Goal: Ask a question

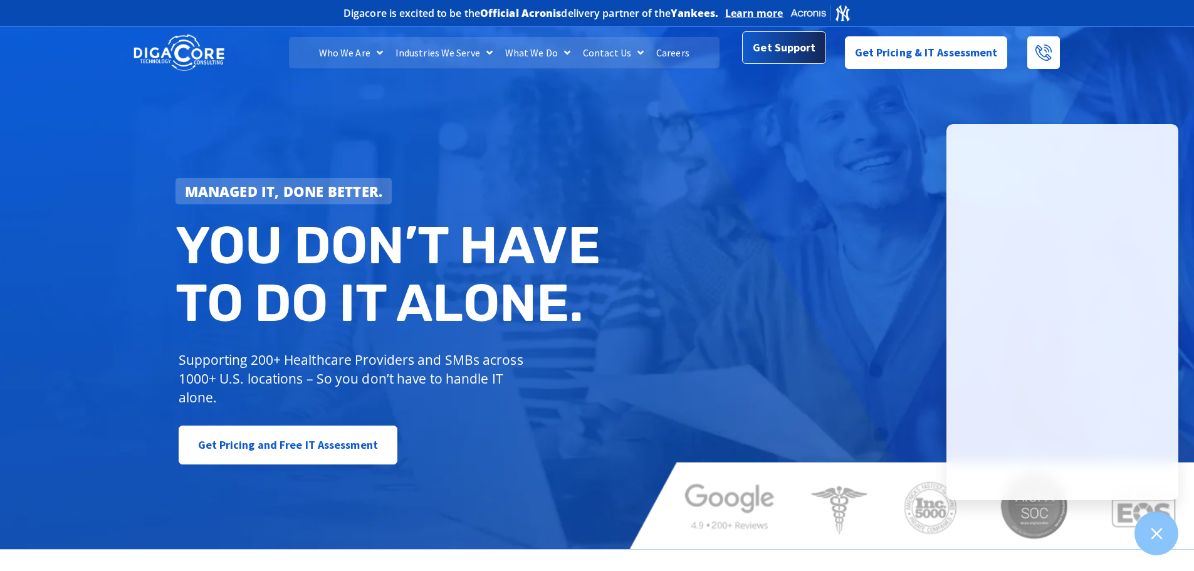
click at [810, 44] on span "Get Support" at bounding box center [784, 47] width 63 height 25
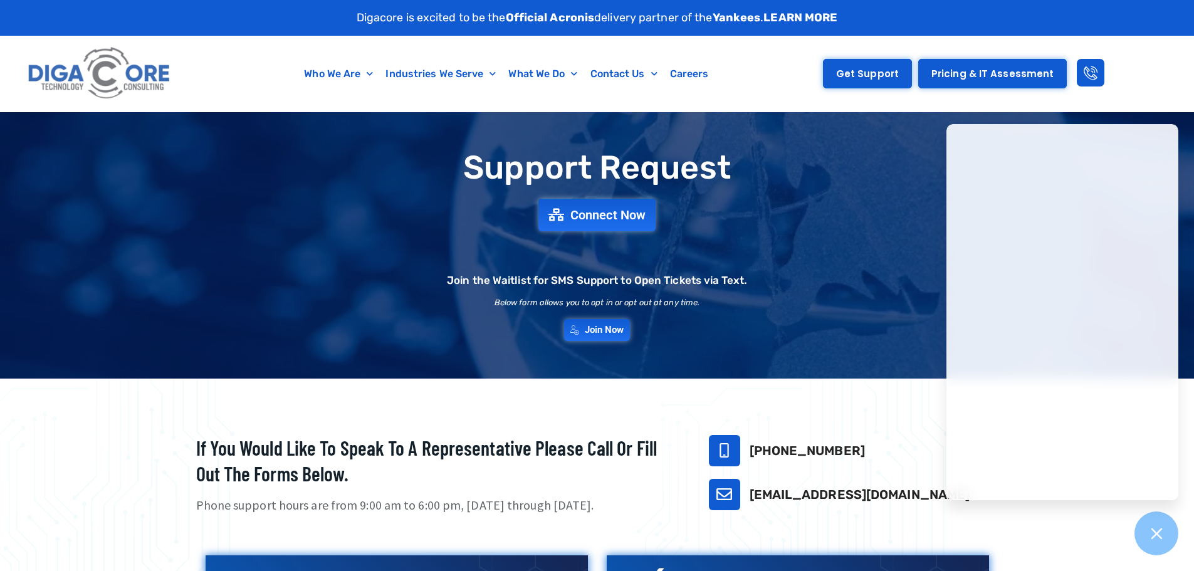
click at [874, 66] on link "Get Support" at bounding box center [867, 73] width 89 height 29
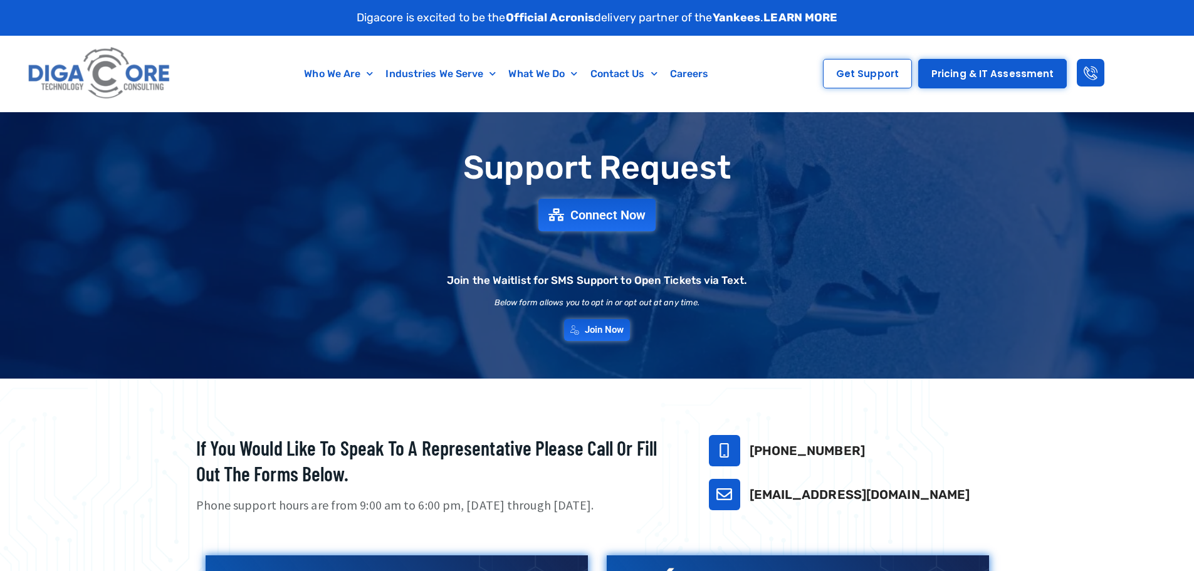
drag, startPoint x: 389, startPoint y: 366, endPoint x: 371, endPoint y: 387, distance: 27.1
drag, startPoint x: 371, startPoint y: 387, endPoint x: 604, endPoint y: 212, distance: 291.0
click at [604, 212] on span "Connect Now" at bounding box center [609, 215] width 83 height 14
